Goal: Find specific page/section: Find specific page/section

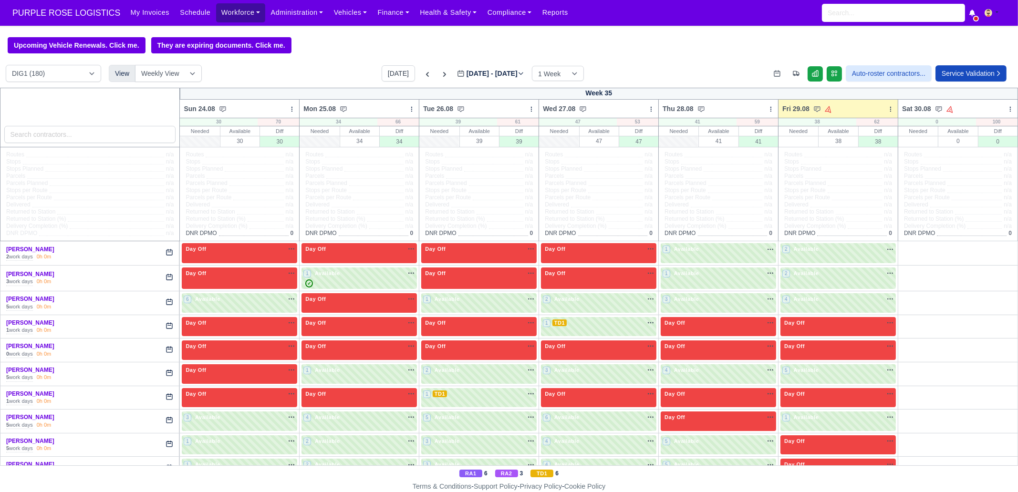
click at [240, 13] on link "Workforce" at bounding box center [241, 12] width 50 height 19
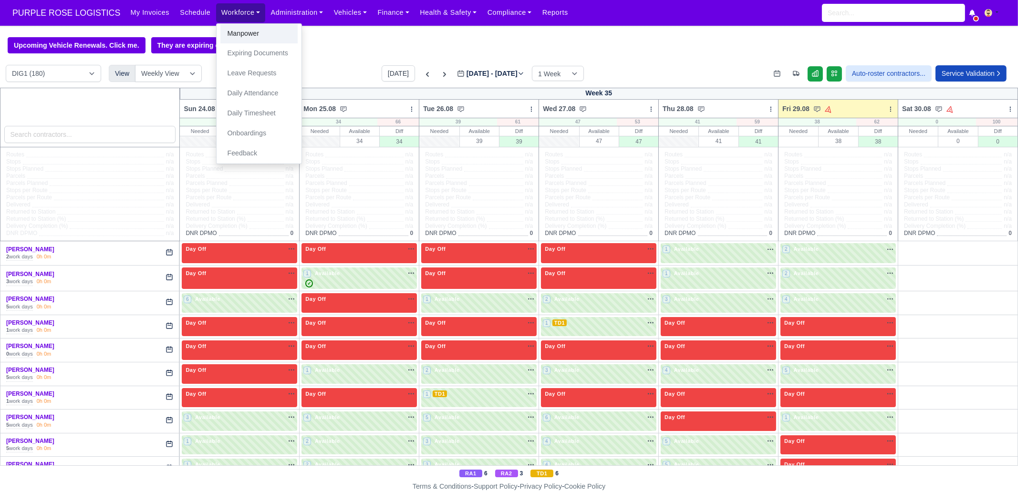
click at [242, 36] on link "Manpower" at bounding box center [258, 34] width 77 height 20
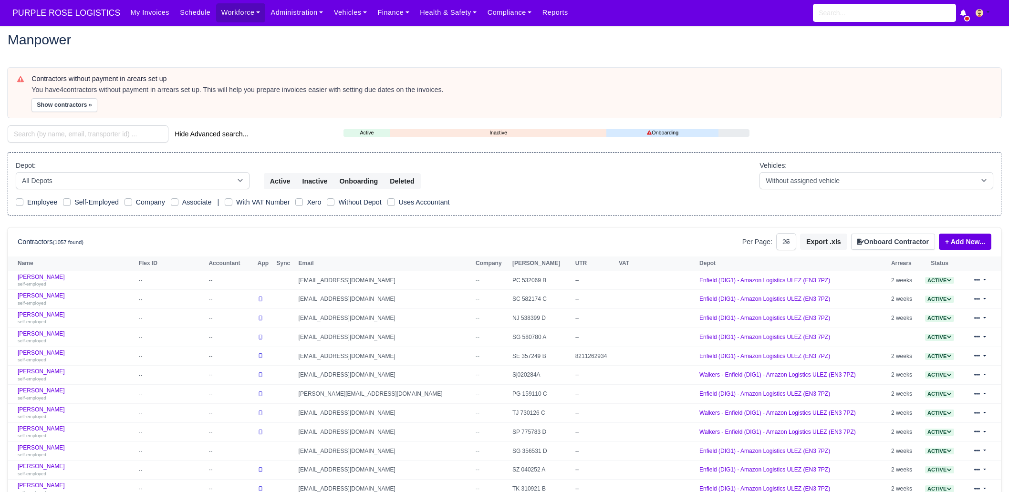
select select "25"
click at [105, 139] on input "search" at bounding box center [88, 133] width 161 height 17
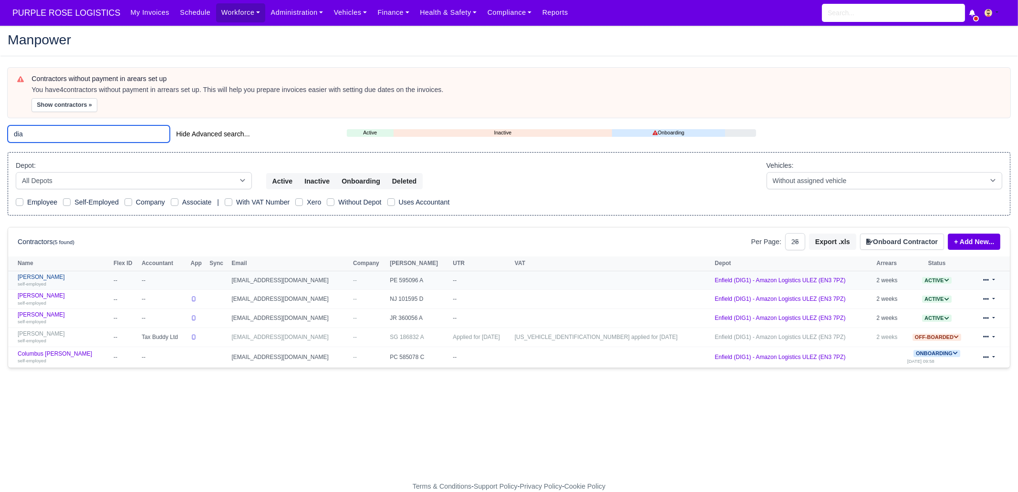
type input "dia"
click at [77, 278] on link "Dianni Scarborough self-employed" at bounding box center [63, 281] width 91 height 14
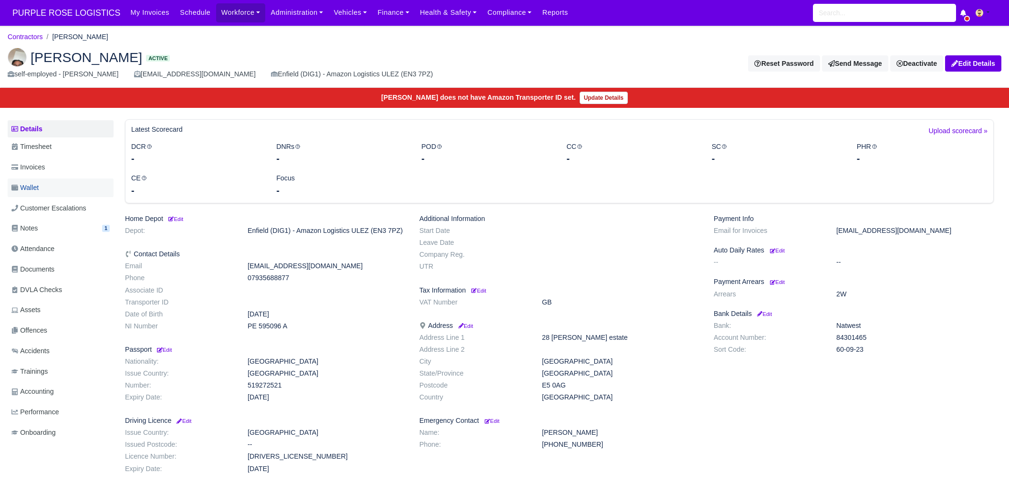
click at [42, 182] on link "Wallet" at bounding box center [61, 187] width 106 height 19
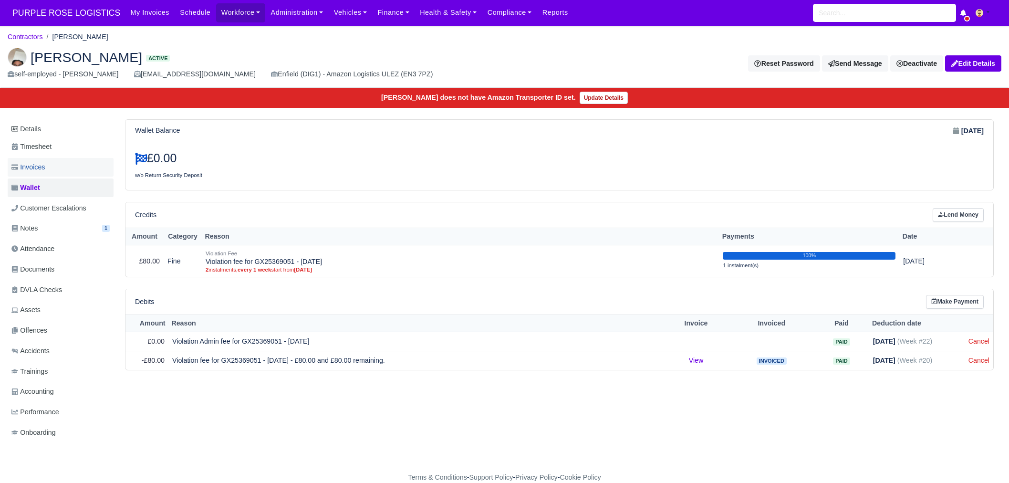
click at [43, 175] on link "Invoices" at bounding box center [61, 167] width 106 height 19
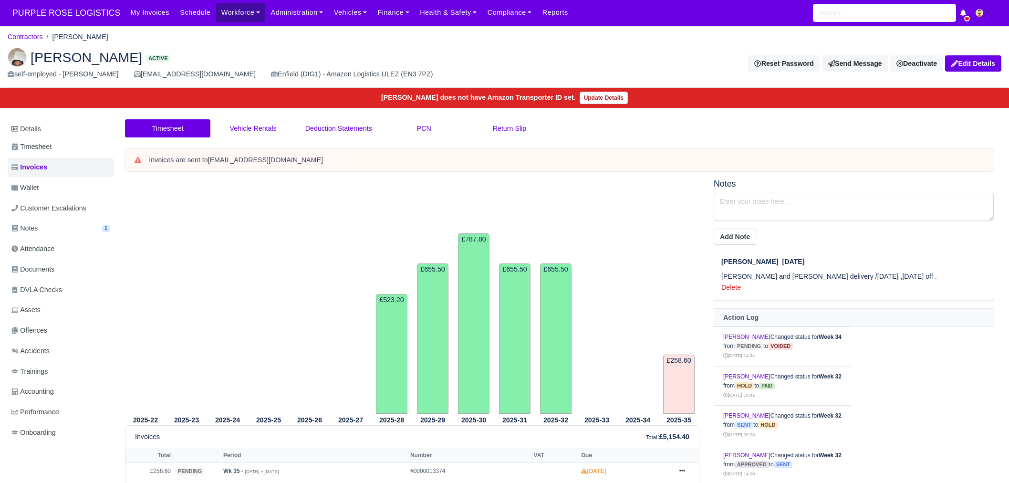
click at [222, 18] on link "Workforce" at bounding box center [241, 12] width 50 height 19
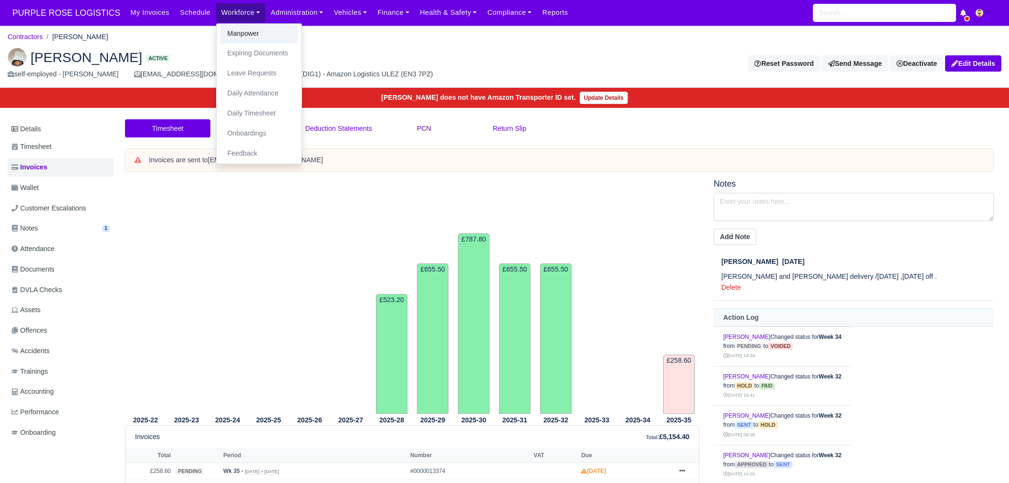
click at [231, 35] on link "Manpower" at bounding box center [258, 34] width 77 height 20
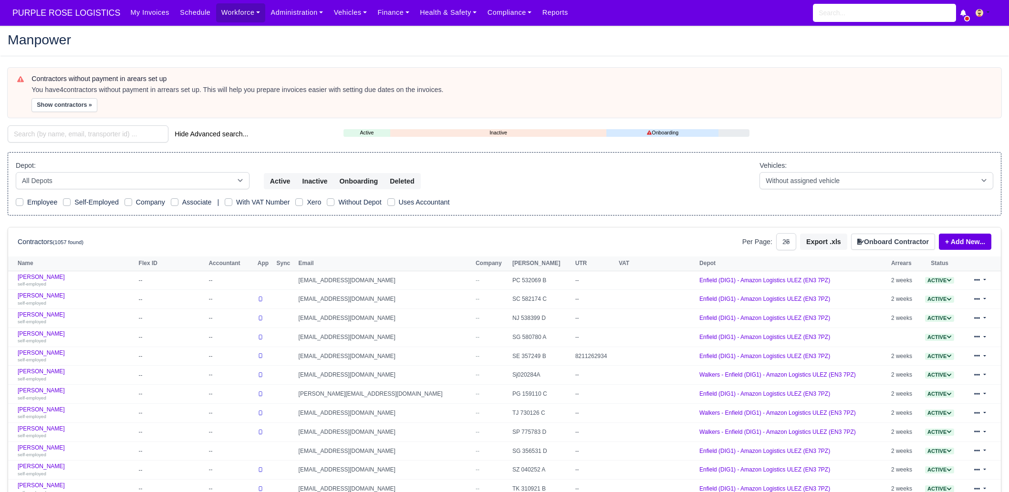
select select "25"
click at [81, 133] on input "search" at bounding box center [88, 133] width 161 height 17
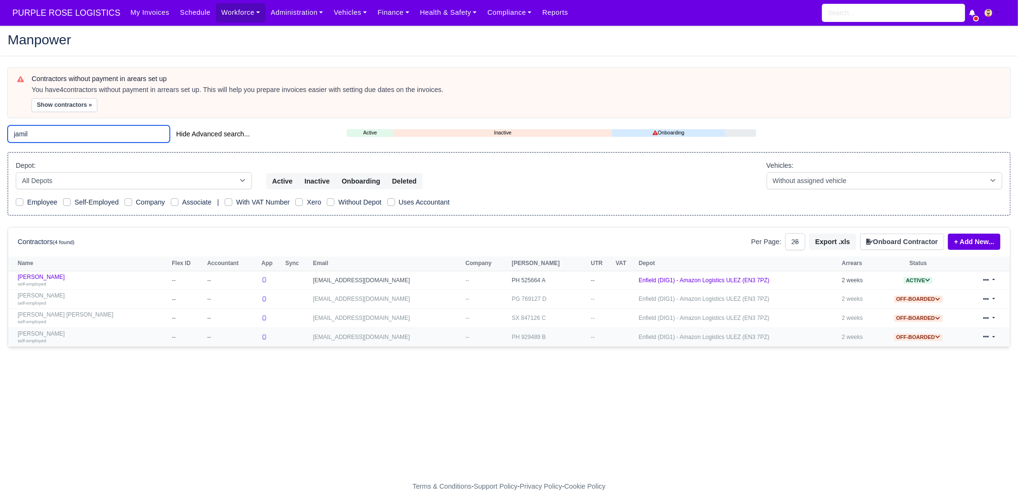
type input "jamil"
click at [98, 331] on link "Muhammad Waleed Jamil self-employed" at bounding box center [92, 337] width 149 height 14
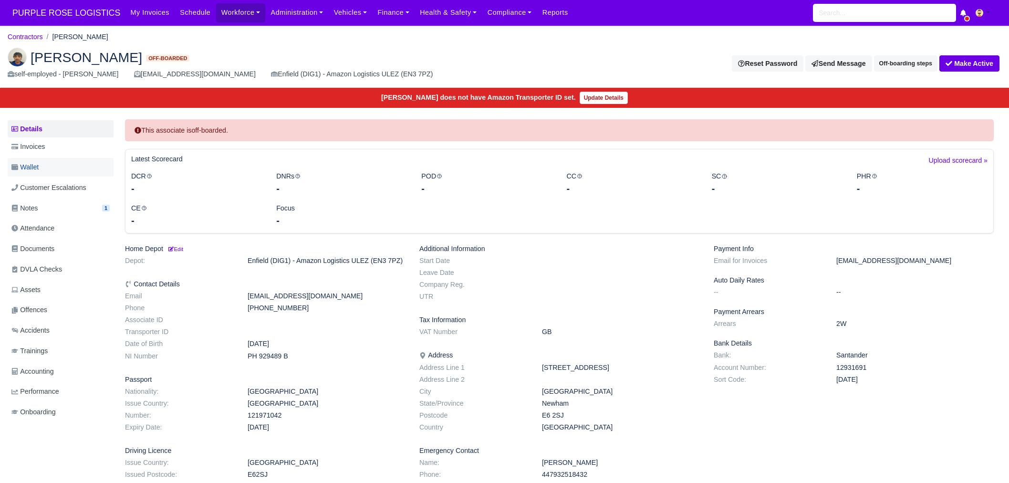
click at [43, 165] on link "Wallet" at bounding box center [61, 167] width 106 height 19
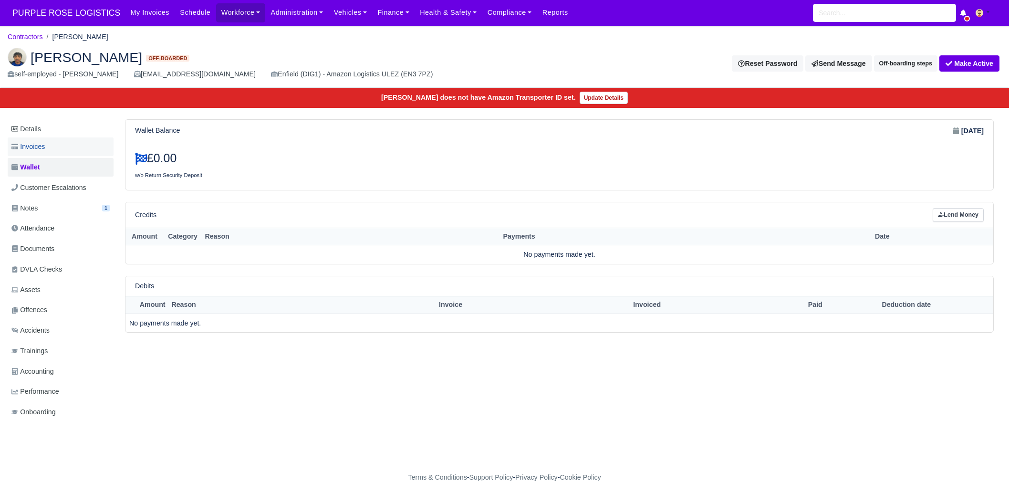
click at [52, 153] on link "Invoices" at bounding box center [61, 146] width 106 height 19
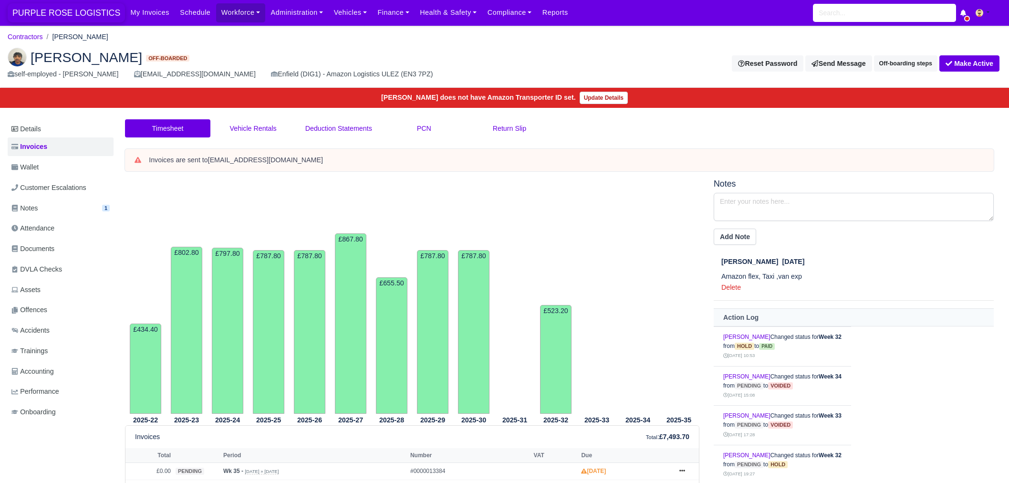
click at [73, 19] on span "PURPLE ROSE LOGISTICS" at bounding box center [66, 12] width 117 height 19
